Goal: Task Accomplishment & Management: Use online tool/utility

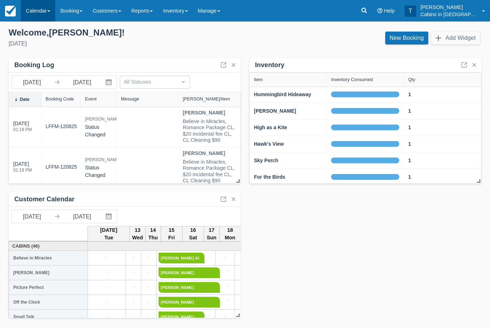
click at [45, 11] on link "Calendar" at bounding box center [38, 11] width 34 height 22
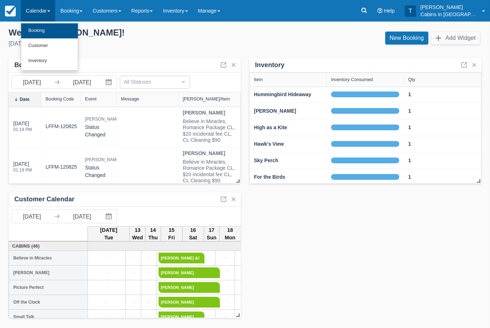
click at [58, 35] on link "Booking" at bounding box center [49, 30] width 57 height 15
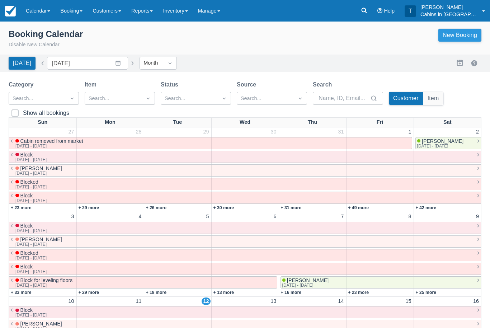
click at [467, 38] on link "New Booking" at bounding box center [460, 35] width 43 height 13
click at [461, 63] on button "button" at bounding box center [460, 63] width 9 height 9
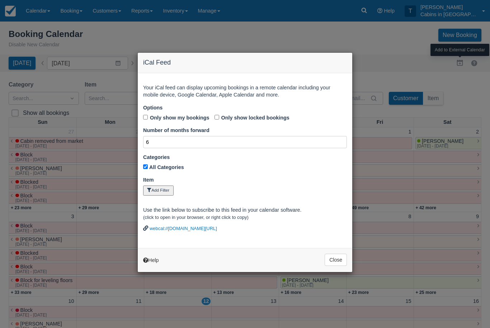
click at [174, 138] on input "6" at bounding box center [245, 142] width 204 height 13
click at [249, 140] on input "6" at bounding box center [245, 142] width 204 height 13
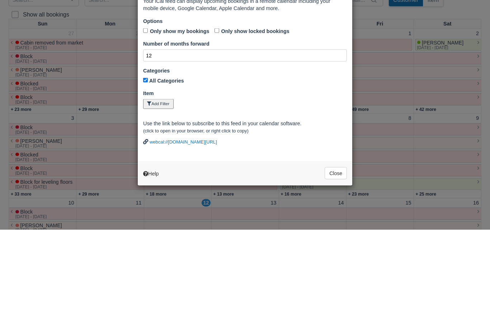
type input "12"
click at [169, 197] on button "Add Filter" at bounding box center [158, 202] width 31 height 10
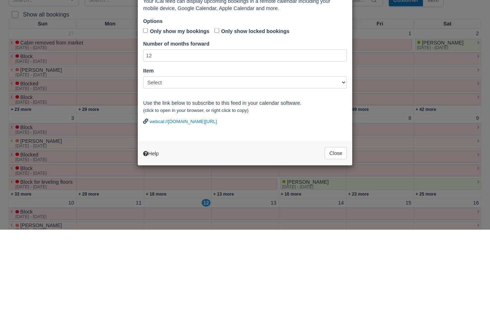
scroll to position [99, 0]
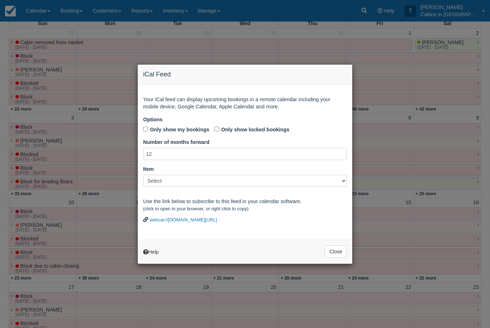
click at [345, 183] on select "Select Cabins in Broken Bow Gift Certificate Holiday Special 2023 Holiday Speci…" at bounding box center [245, 181] width 204 height 12
select select "1"
click at [217, 223] on link "webcal://cabinsinbrokenbow.checkfront.com/view/bookings/ics/?id=7e16d913024c3b5…" at bounding box center [183, 219] width 67 height 5
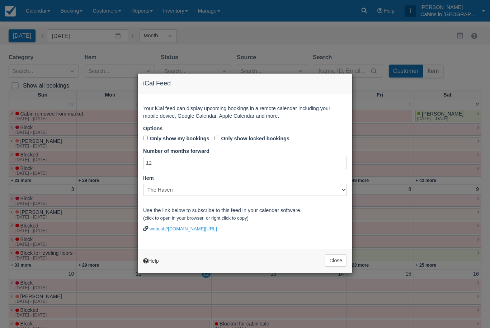
scroll to position [0, 0]
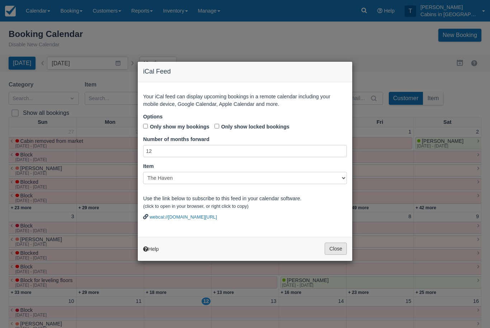
click at [343, 254] on button "Close" at bounding box center [336, 249] width 22 height 12
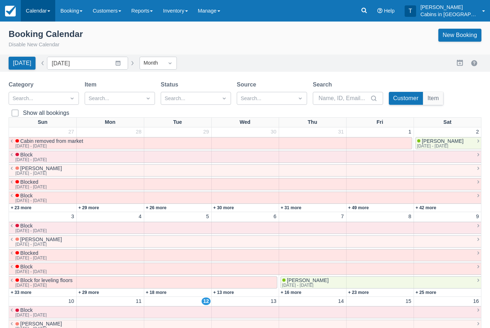
click at [46, 11] on link "Calendar" at bounding box center [38, 11] width 34 height 22
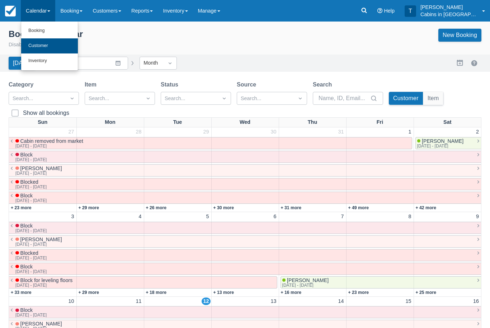
click at [59, 47] on link "Customer" at bounding box center [49, 45] width 57 height 15
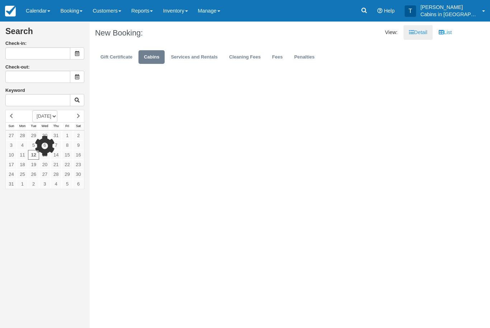
type input "[DATE]"
type input "08/13/25"
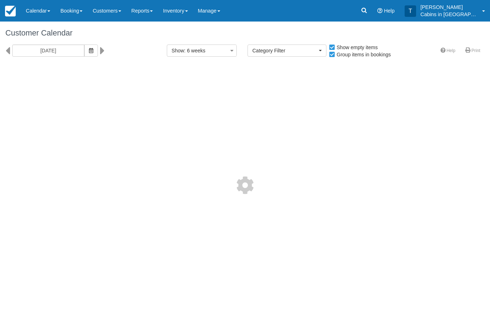
select select
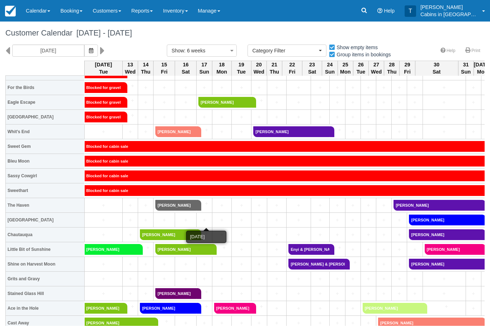
scroll to position [167, 0]
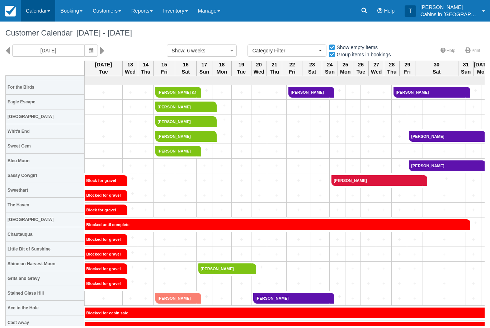
click at [46, 10] on link "Calendar" at bounding box center [38, 11] width 34 height 22
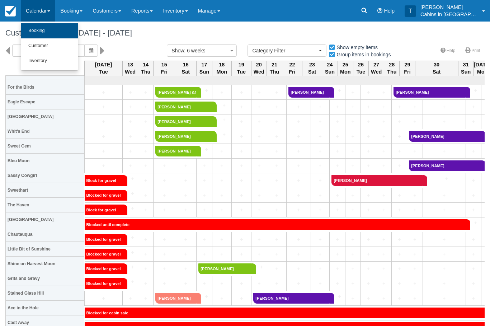
click at [53, 31] on link "Booking" at bounding box center [49, 30] width 57 height 15
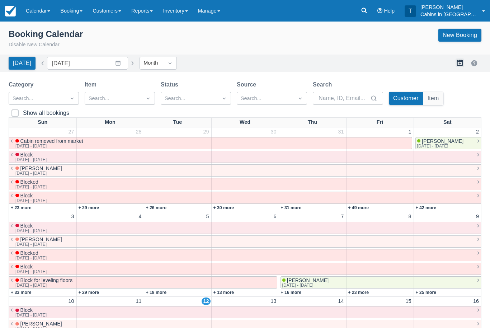
click at [458, 62] on button "button" at bounding box center [460, 63] width 9 height 9
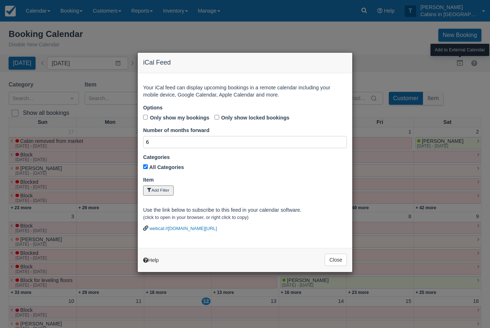
click at [163, 141] on input "6" at bounding box center [245, 142] width 204 height 13
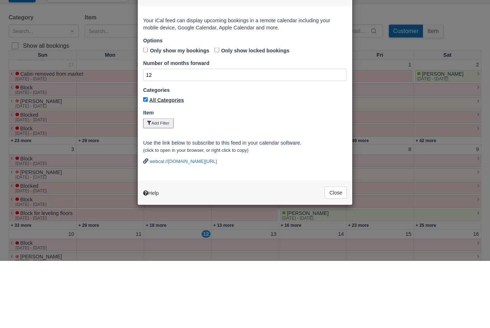
type input "12"
click at [161, 164] on label "All Categories" at bounding box center [166, 167] width 35 height 6
click at [148, 164] on input "Categories" at bounding box center [145, 166] width 5 height 5
checkbox input "false"
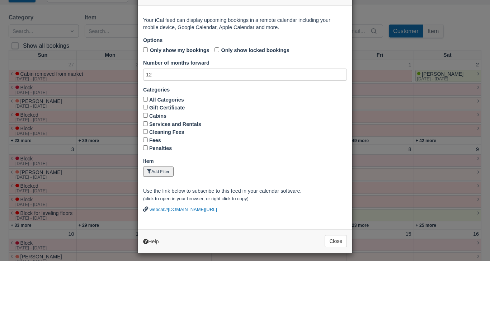
scroll to position [67, 0]
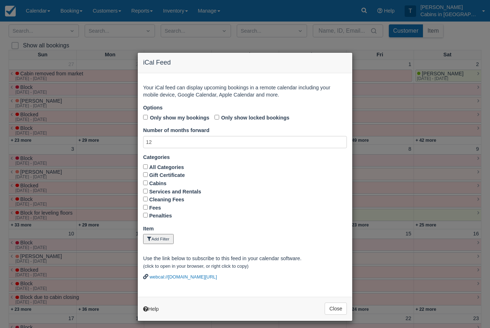
click at [147, 182] on input "Cabins" at bounding box center [145, 183] width 5 height 5
checkbox input "true"
click at [166, 236] on button "Add Filter" at bounding box center [158, 239] width 31 height 10
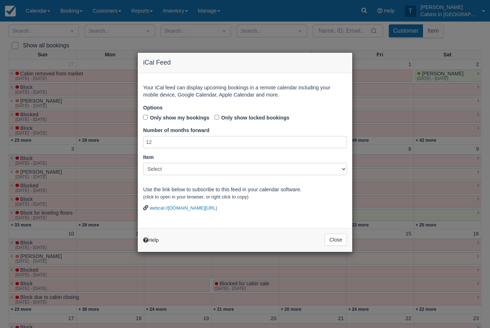
click at [341, 171] on select "Select Cabins in Broken Bow Gift Certificate Holiday Special 2023 Holiday Speci…" at bounding box center [245, 169] width 204 height 12
select select "1"
